Goal: Information Seeking & Learning: Check status

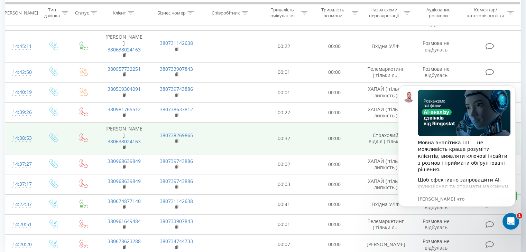
scroll to position [413, 0]
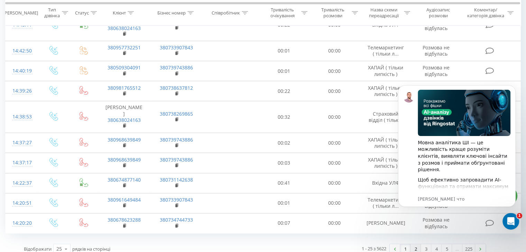
click at [413, 244] on link "2" at bounding box center [415, 249] width 10 height 10
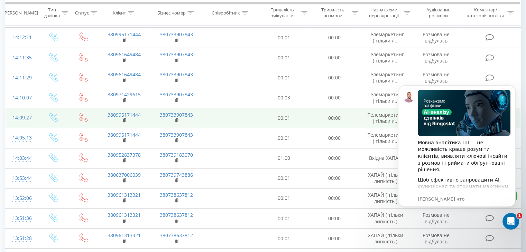
scroll to position [378, 0]
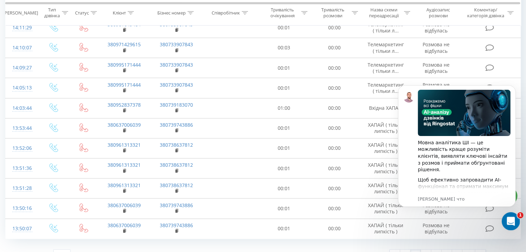
click at [508, 218] on icon "Открыть службу сообщений Intercom" at bounding box center [509, 220] width 11 height 11
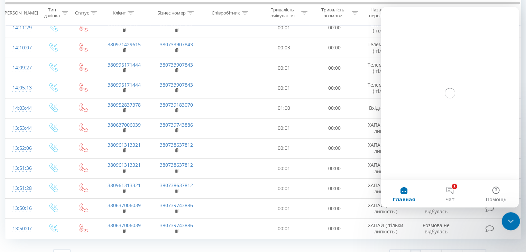
scroll to position [0, 0]
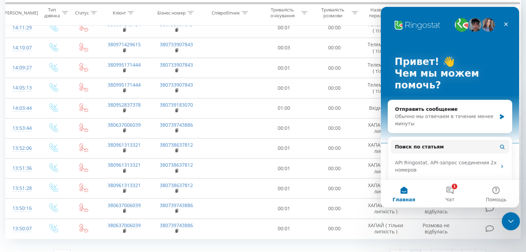
click at [514, 219] on div "Закрыть службу сообщений Intercom" at bounding box center [509, 220] width 17 height 17
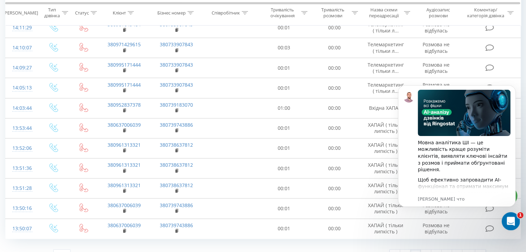
click at [508, 225] on div "Открыть службу сообщений Intercom" at bounding box center [509, 220] width 23 height 23
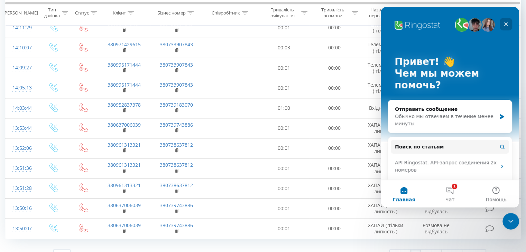
drag, startPoint x: 505, startPoint y: 24, endPoint x: 880, endPoint y: 40, distance: 374.5
click at [505, 24] on icon "Закрыть" at bounding box center [506, 24] width 4 height 4
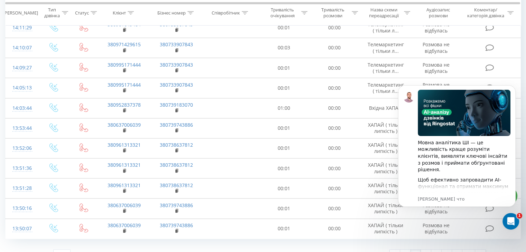
click at [500, 245] on div "Відображати 25 10 25 50 100 рядків на сторінці 26 - 50 з 5622 1 2 3 4 5 … 225" at bounding box center [263, 255] width 516 height 20
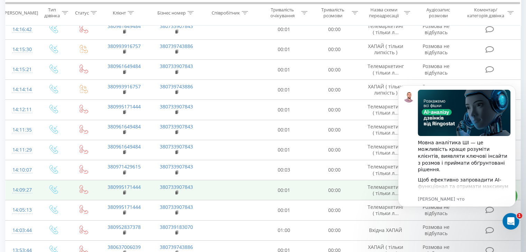
scroll to position [240, 0]
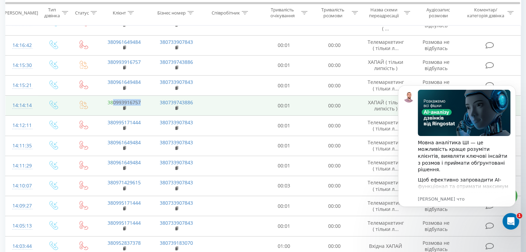
drag, startPoint x: 144, startPoint y: 90, endPoint x: 113, endPoint y: 87, distance: 30.5
click at [113, 96] on td "380993916757" at bounding box center [124, 106] width 52 height 20
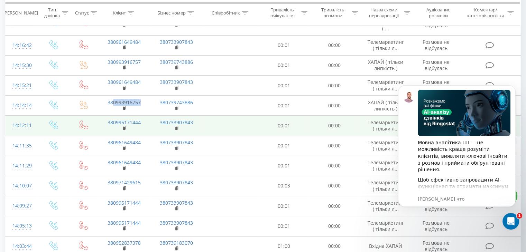
copy link "0993916757"
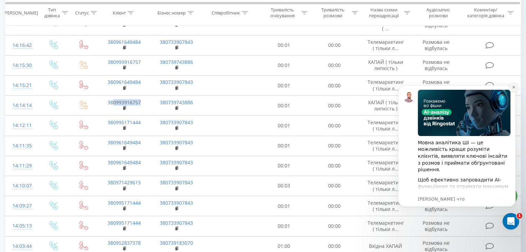
click at [514, 88] on icon "Dismiss notification" at bounding box center [514, 87] width 4 height 4
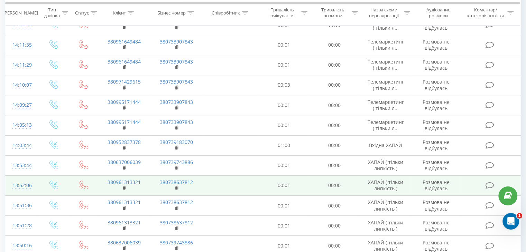
scroll to position [378, 0]
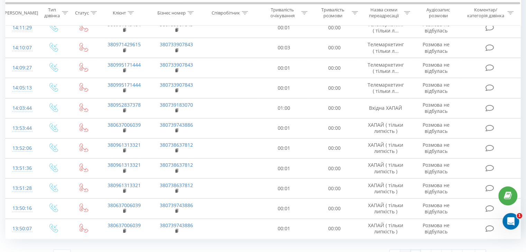
click at [403, 250] on link "1" at bounding box center [405, 255] width 10 height 10
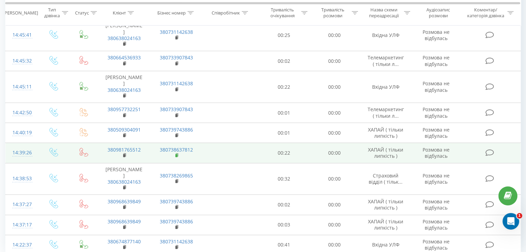
scroll to position [413, 0]
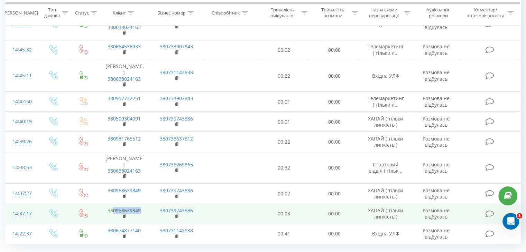
drag, startPoint x: 143, startPoint y: 191, endPoint x: 113, endPoint y: 193, distance: 30.1
click at [113, 204] on td "380968639849" at bounding box center [124, 214] width 52 height 20
copy link "0968639849"
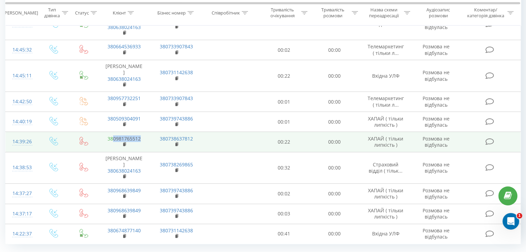
drag, startPoint x: 145, startPoint y: 121, endPoint x: 113, endPoint y: 118, distance: 32.3
click at [113, 132] on td "380981765512" at bounding box center [124, 142] width 52 height 20
copy link "0981765512"
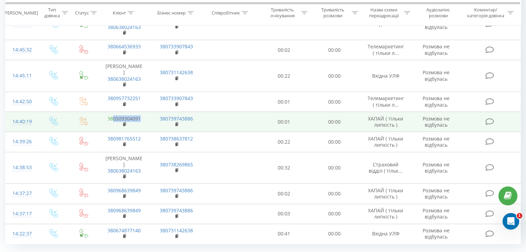
drag, startPoint x: 139, startPoint y: 98, endPoint x: 113, endPoint y: 99, distance: 25.9
click at [113, 112] on td "380509304091" at bounding box center [124, 122] width 52 height 20
copy link "0509304091"
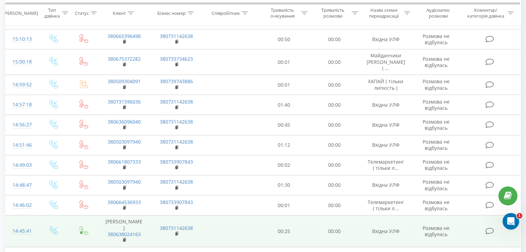
scroll to position [171, 0]
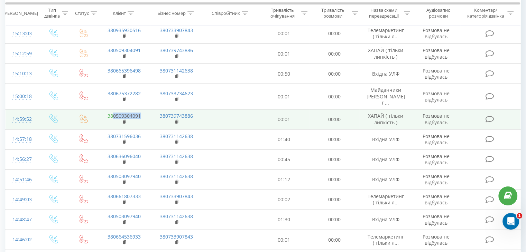
drag, startPoint x: 142, startPoint y: 97, endPoint x: 113, endPoint y: 100, distance: 29.2
click at [113, 110] on td "380509304091" at bounding box center [124, 120] width 52 height 20
copy link "0509304091"
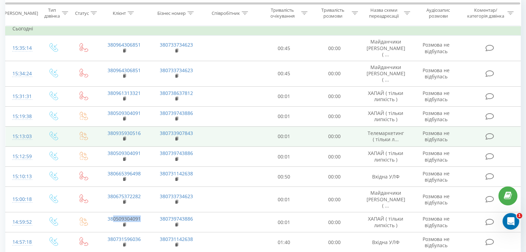
scroll to position [67, 0]
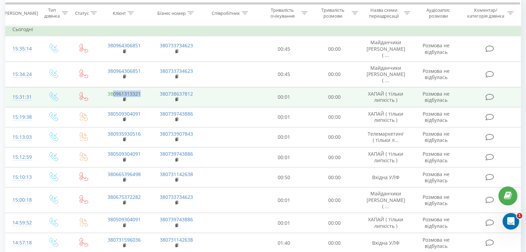
drag, startPoint x: 141, startPoint y: 81, endPoint x: 112, endPoint y: 83, distance: 29.1
click at [112, 87] on td "380961313321" at bounding box center [124, 97] width 52 height 20
copy link "0961313321"
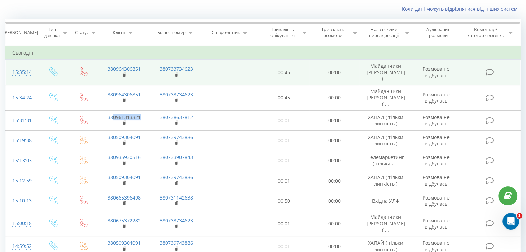
scroll to position [32, 0]
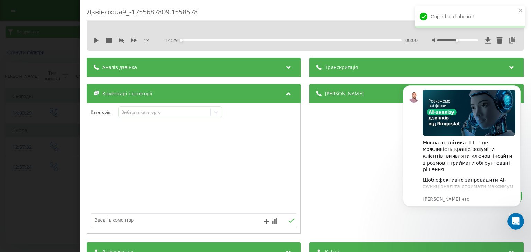
click at [44, 80] on div "Дзвінок : ua9_-1755687809.1558578 1 x - 14:29 00:00 00:00 Транскрипція Для AI-а…" at bounding box center [265, 126] width 531 height 252
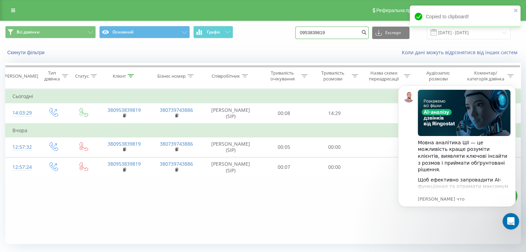
drag, startPoint x: 351, startPoint y: 31, endPoint x: 92, endPoint y: 15, distance: 259.8
click at [93, 16] on div "Реферальна програма Налаштування профілю Вихід Всі дзвінки Основний Графік 0953…" at bounding box center [263, 135] width 526 height 270
paste input "93916757"
type input "0993916757"
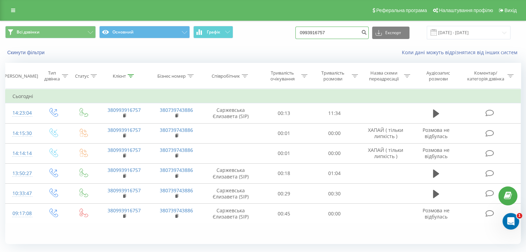
drag, startPoint x: 222, startPoint y: 37, endPoint x: 117, endPoint y: 21, distance: 105.6
click at [122, 22] on div "Всі дзвінки Основний Графік 0993916757 Експорт .csv .xls .xlsx 20.05.2025 - 20.…" at bounding box center [262, 32] width 525 height 23
paste input "68639849"
type input "0968639849"
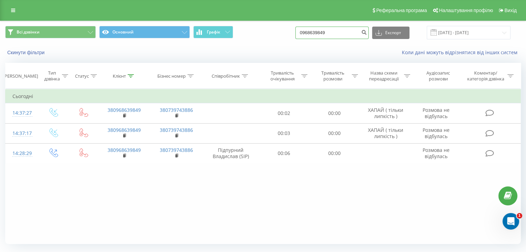
drag, startPoint x: 337, startPoint y: 28, endPoint x: 210, endPoint y: 38, distance: 128.3
click at [213, 38] on div "Всі дзвінки Основний Графік 0968639849 Експорт .csv .xls .xlsx 20.05.2025 - 20.…" at bounding box center [263, 32] width 516 height 13
paste input "81765512"
type input "0981765512"
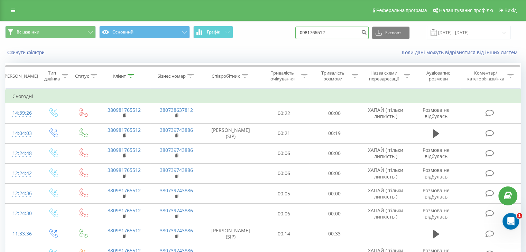
drag, startPoint x: 343, startPoint y: 28, endPoint x: 194, endPoint y: 53, distance: 151.4
click at [194, 53] on div "Всі дзвінки Основний Графік 0981765512 Експорт .csv .xls .xlsx 20.05.2025 - 20.…" at bounding box center [262, 41] width 525 height 40
paste input "509304091"
type input "0509304091"
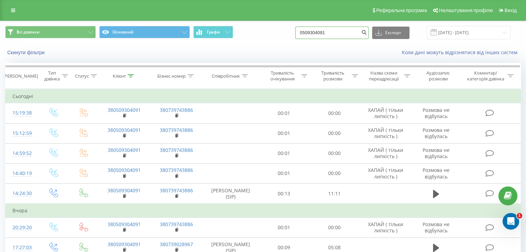
drag, startPoint x: 342, startPoint y: 31, endPoint x: 177, endPoint y: 38, distance: 165.4
click at [178, 39] on div "Всі дзвінки Основний Графік 0509304091 Експорт .csv .xls .xlsx 20.05.2025 - 20.…" at bounding box center [263, 32] width 516 height 13
drag, startPoint x: 343, startPoint y: 30, endPoint x: 175, endPoint y: 32, distance: 168.1
click at [175, 34] on div "Всі дзвінки Основний Графік 0509304091 Експорт .csv .xls .xlsx 20.05.2025 - 20.…" at bounding box center [263, 32] width 516 height 13
paste input "96131332"
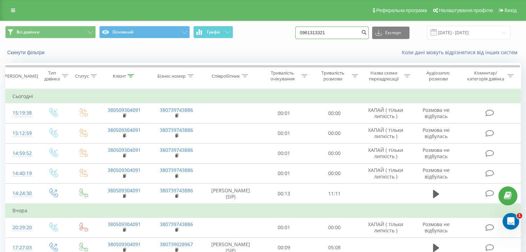
type input "0961313321"
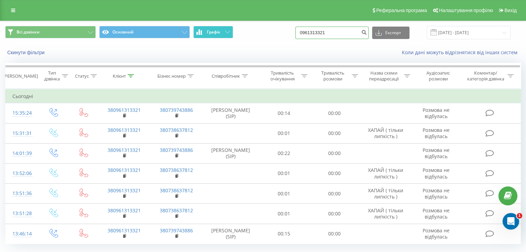
drag, startPoint x: 344, startPoint y: 34, endPoint x: 231, endPoint y: 38, distance: 113.1
click at [231, 38] on div "Всі дзвінки Основний Графік 0961313321 Експорт .csv .xls .xlsx 20.05.2025 - 20.…" at bounding box center [263, 32] width 516 height 13
paste input "38067632860"
click at [298, 35] on div "Всі дзвінки Основний Графік 380676328601 Експорт .csv .xls .xlsx 20.05.2025 - 2…" at bounding box center [263, 32] width 516 height 13
type input "0676328601"
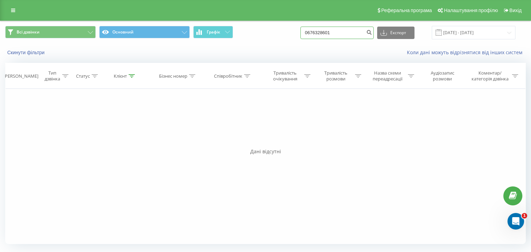
click at [320, 35] on input "0676328601" at bounding box center [336, 33] width 73 height 12
paste input "380631650910"
drag, startPoint x: 316, startPoint y: 31, endPoint x: 298, endPoint y: 33, distance: 18.4
click at [298, 33] on div "Всі дзвінки Основний Графік 380631650910 Експорт .csv .xls .xlsx [DATE] - [DATE]" at bounding box center [265, 32] width 521 height 13
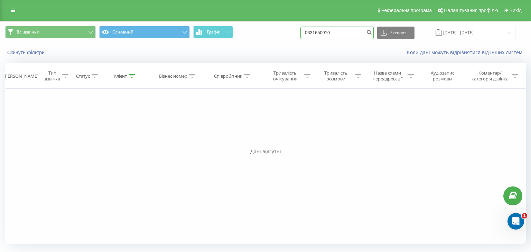
type input "0631650910"
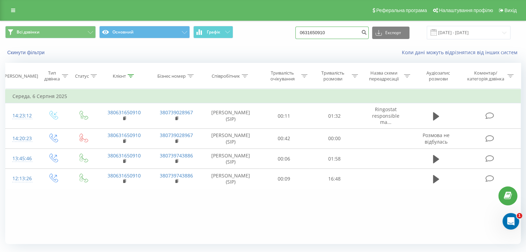
click at [319, 32] on input "0631650910" at bounding box center [331, 33] width 73 height 12
paste input "380507120216"
drag, startPoint x: 315, startPoint y: 33, endPoint x: 303, endPoint y: 33, distance: 12.8
click at [303, 33] on div "Всі дзвінки Основний Графік 380507120216 Експорт .csv .xls .xlsx 20.05.2025 - 2…" at bounding box center [263, 32] width 516 height 13
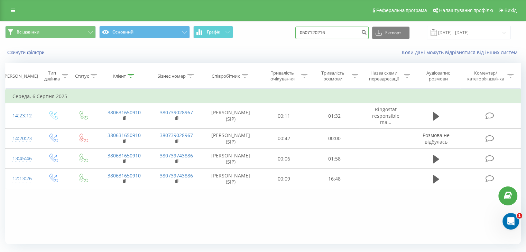
type input "0507120216"
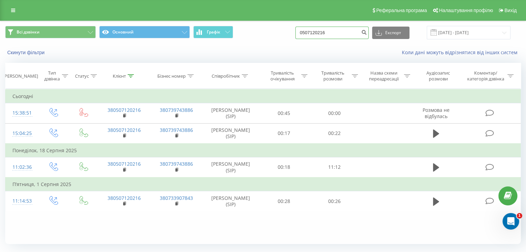
click at [324, 34] on input "0507120216" at bounding box center [331, 33] width 73 height 12
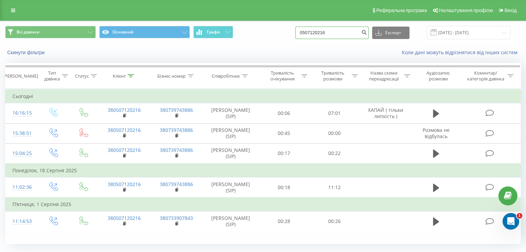
drag, startPoint x: 341, startPoint y: 35, endPoint x: 161, endPoint y: 40, distance: 180.6
click at [163, 41] on div "Всі дзвінки Основний Графік 0507120216 Експорт .csv .xls .xlsx 20.05.2025 - 20.…" at bounding box center [262, 32] width 525 height 23
drag, startPoint x: 267, startPoint y: 30, endPoint x: 230, endPoint y: 13, distance: 41.5
click at [266, 31] on div "Всі дзвінки Основний Графік 0507120216 Експорт .csv .xls .xlsx [DATE] - [DATE]" at bounding box center [263, 32] width 516 height 13
click at [350, 30] on input "0507120216" at bounding box center [331, 33] width 73 height 12
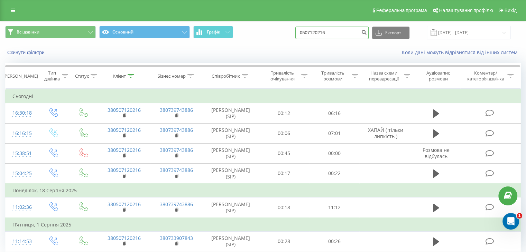
click at [351, 32] on input "0507120216" at bounding box center [331, 33] width 73 height 12
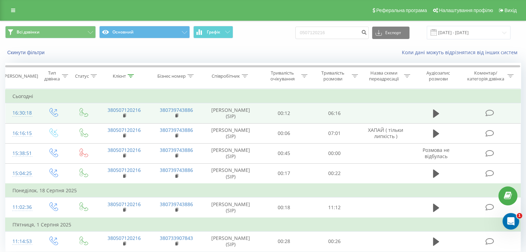
click at [491, 110] on icon at bounding box center [489, 113] width 9 height 7
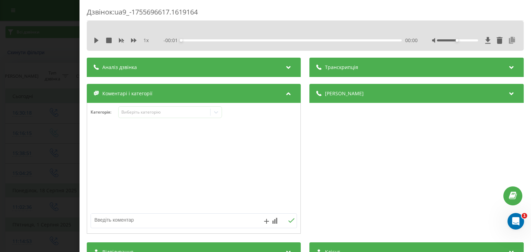
click at [508, 39] on icon at bounding box center [512, 40] width 8 height 7
click at [83, 87] on div "Дзвінок : ua9_-1755696617.1619164 1 x - 06:17 00:00 00:00 Транскрипція Для AI-а…" at bounding box center [306, 126] width 452 height 252
click at [69, 86] on div "Дзвінок : ua9_-1755696617.1619164 1 x - 06:17 00:00 00:00 Транскрипція Для AI-а…" at bounding box center [265, 126] width 531 height 252
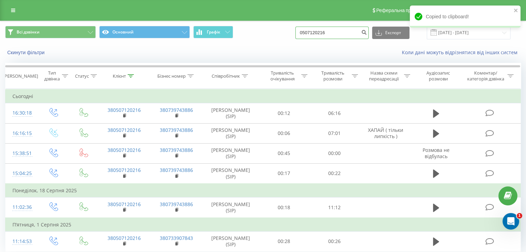
drag, startPoint x: 336, startPoint y: 31, endPoint x: 210, endPoint y: 24, distance: 126.0
click at [210, 24] on div "Всі дзвінки Основний Графік 0507120216 Експорт .csv .xls .xlsx 20.05.2025 - 20.…" at bounding box center [262, 32] width 525 height 23
paste input "2474063"
type input "0502474063"
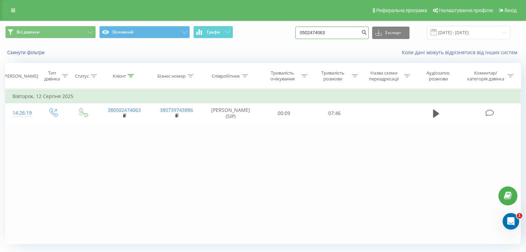
drag, startPoint x: 342, startPoint y: 31, endPoint x: 263, endPoint y: 37, distance: 79.0
click at [263, 37] on div "Всі дзвінки Основний Графік 0502474063 Експорт .csv .xls .xlsx 20.05.2025 - 20.…" at bounding box center [263, 32] width 516 height 13
drag, startPoint x: 345, startPoint y: 34, endPoint x: 241, endPoint y: 46, distance: 104.4
click at [242, 46] on div "Всі дзвінки Основний Графік 0502474063 Експорт .csv .xls .xlsx [DATE] - [DATE] …" at bounding box center [262, 41] width 525 height 40
paste input "380939030328"
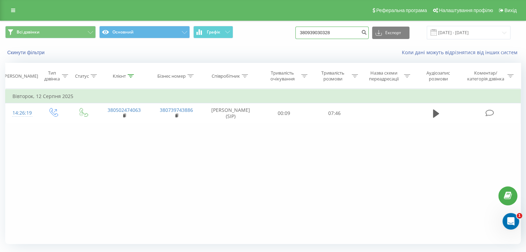
drag, startPoint x: 309, startPoint y: 32, endPoint x: 297, endPoint y: 36, distance: 12.7
click at [297, 36] on div "Всі дзвінки Основний Графік 380939030328 Експорт .csv .xls .xlsx 20.05.2025 - 2…" at bounding box center [263, 32] width 516 height 13
type input "0939030328"
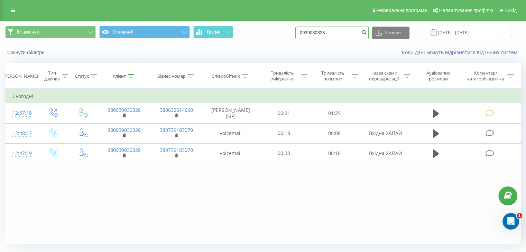
click at [329, 31] on input "0939030328" at bounding box center [331, 33] width 73 height 12
